Goal: Information Seeking & Learning: Learn about a topic

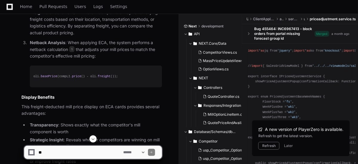
scroll to position [1218, 0]
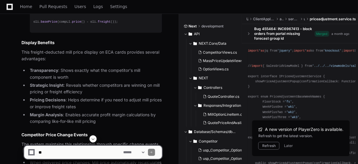
click at [93, 137] on span at bounding box center [93, 139] width 5 height 5
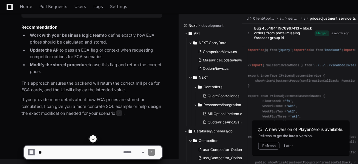
scroll to position [10997, 0]
click at [88, 152] on textarea at bounding box center [79, 152] width 85 height 13
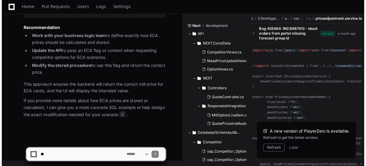
scroll to position [10934, 0]
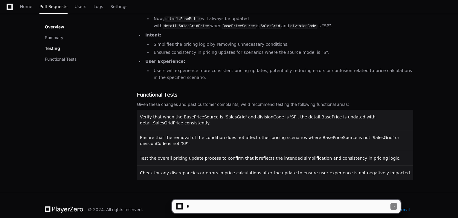
scroll to position [126, 0]
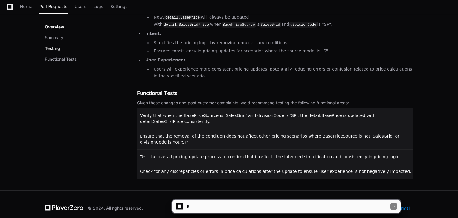
drag, startPoint x: 377, startPoint y: 163, endPoint x: 135, endPoint y: 118, distance: 246.4
click at [135, 118] on div "Overview Summary Testing Functional Tests Summary Bug Fix: The pull request add…" at bounding box center [229, 78] width 368 height 201
click at [110, 126] on div "Overview Summary Testing Functional Tests" at bounding box center [91, 78] width 92 height 201
